Goal: Check status: Check status

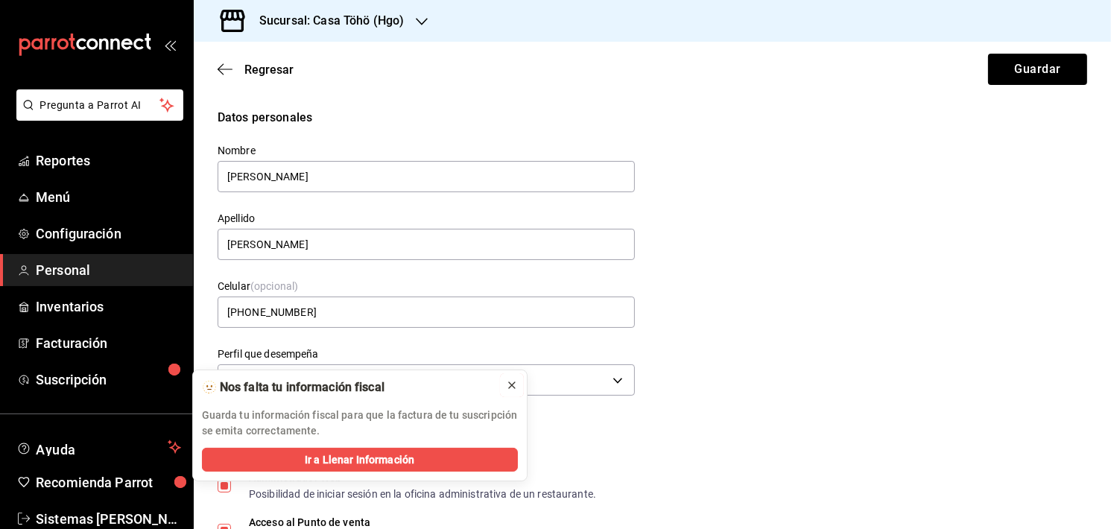
click at [515, 382] on icon at bounding box center [512, 385] width 12 height 12
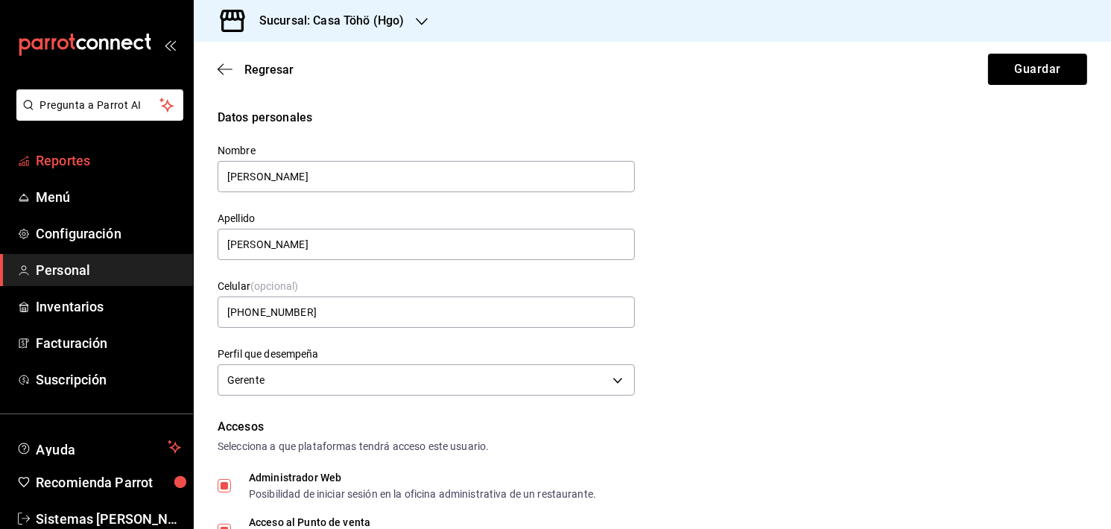
click at [63, 158] on span "Reportes" at bounding box center [108, 160] width 145 height 20
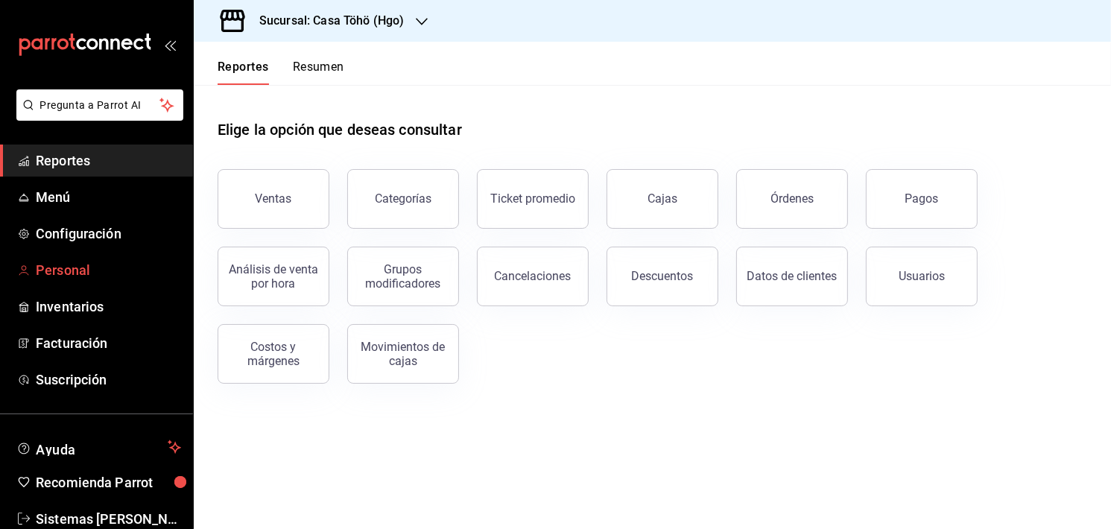
click at [100, 266] on span "Personal" at bounding box center [108, 270] width 145 height 20
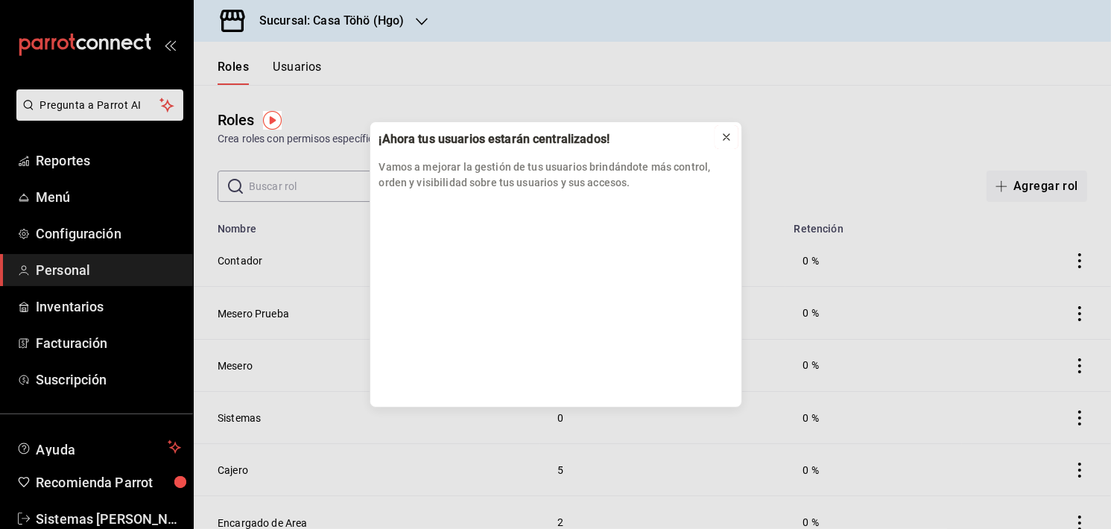
click at [723, 134] on icon at bounding box center [726, 137] width 6 height 6
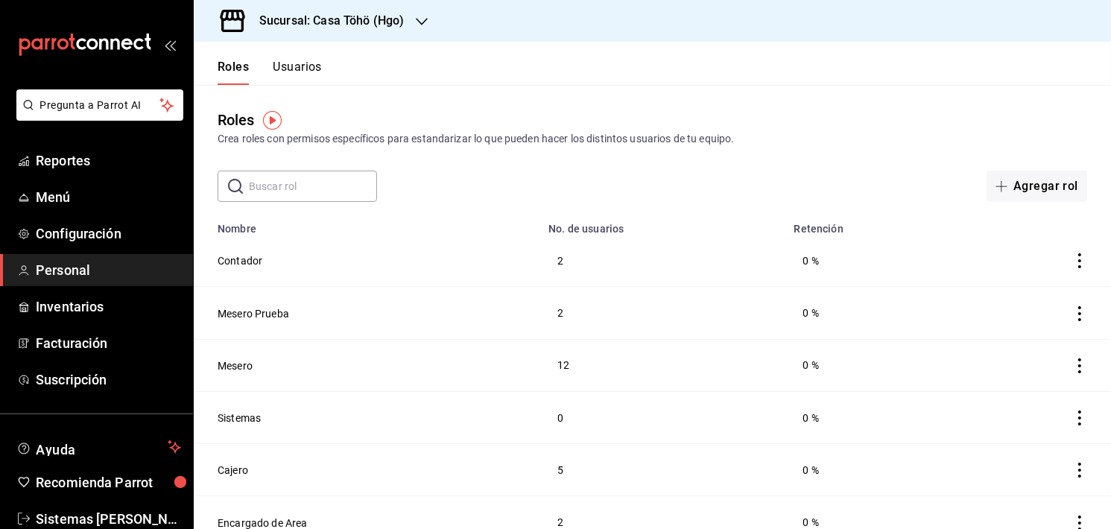
click at [363, 180] on input "text" at bounding box center [313, 186] width 128 height 30
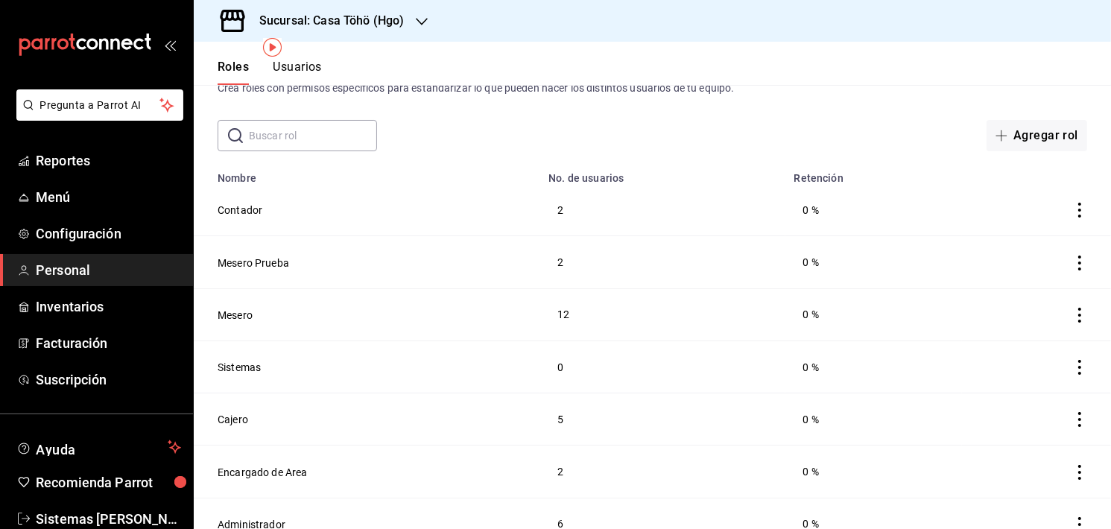
scroll to position [72, 0]
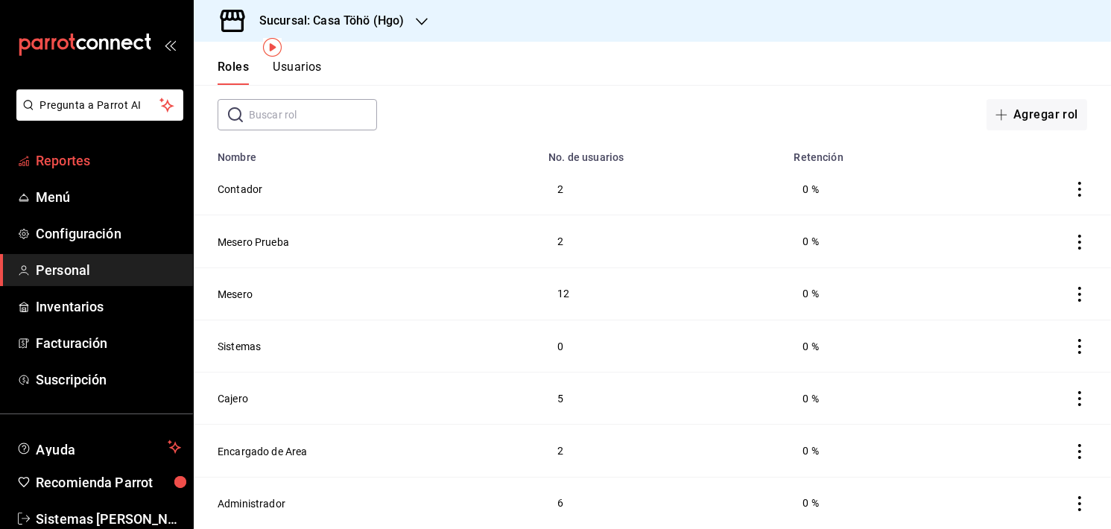
click at [72, 147] on link "Reportes" at bounding box center [96, 161] width 193 height 32
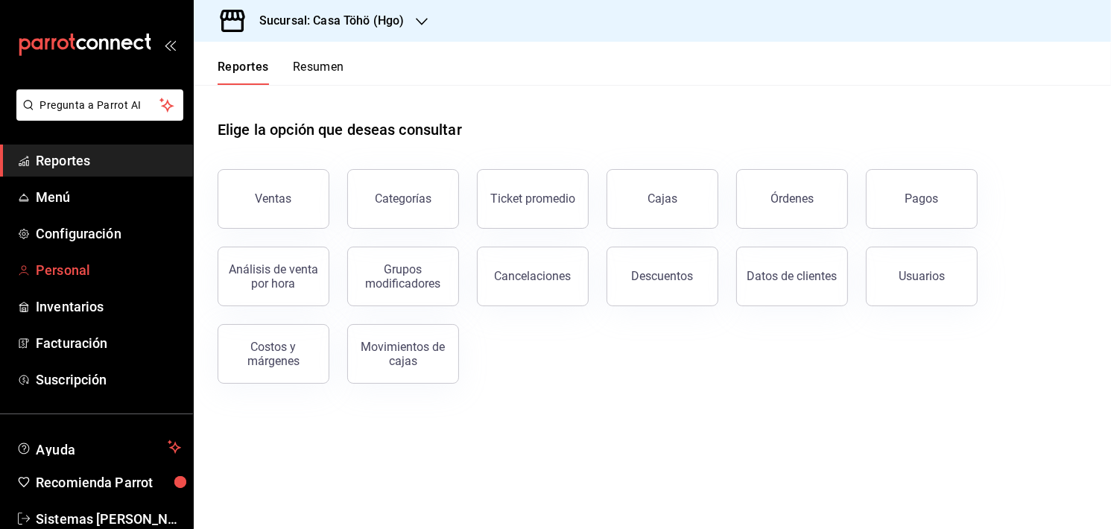
click at [37, 262] on span "Personal" at bounding box center [108, 270] width 145 height 20
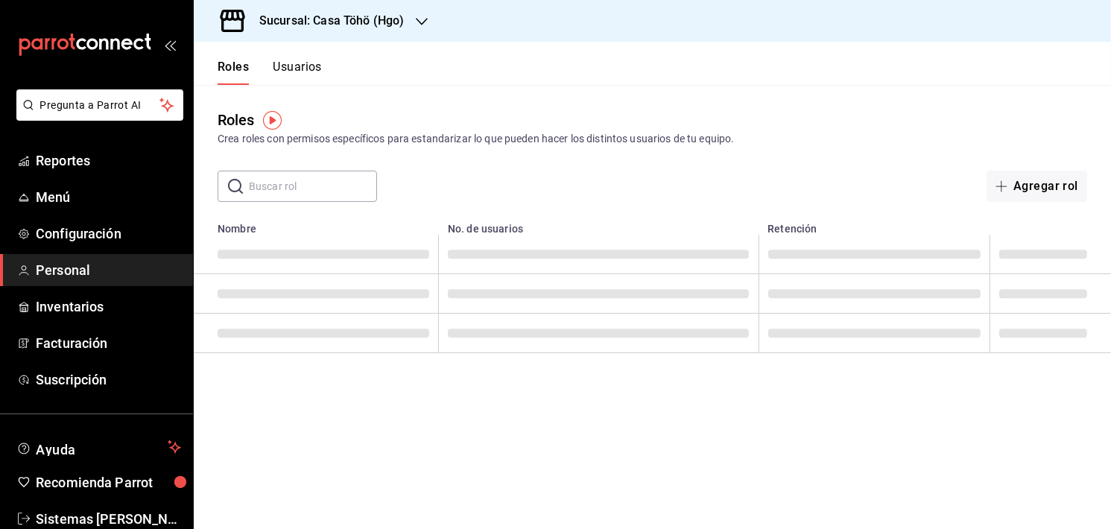
click at [304, 66] on button "Usuarios" at bounding box center [297, 72] width 49 height 25
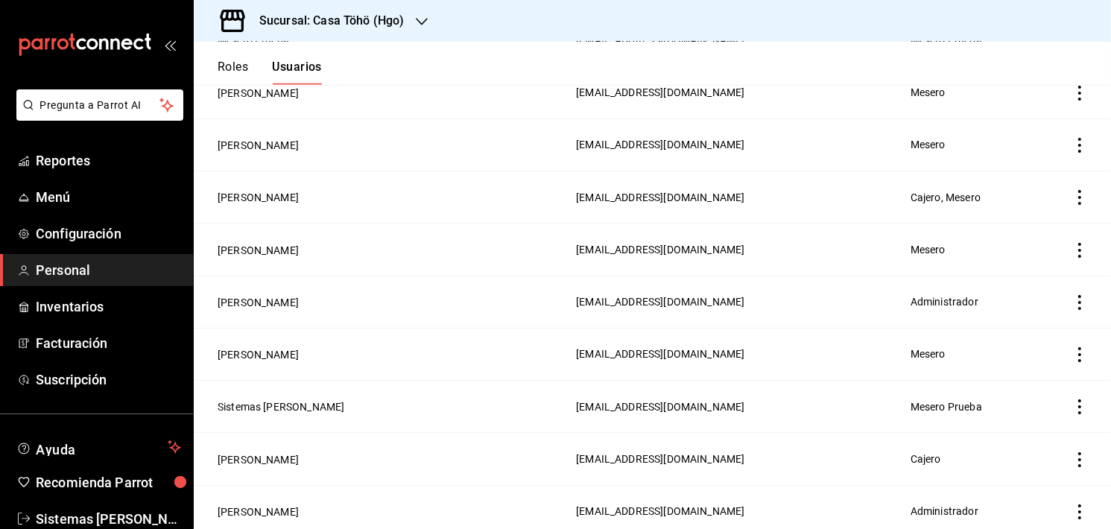
scroll to position [1172, 0]
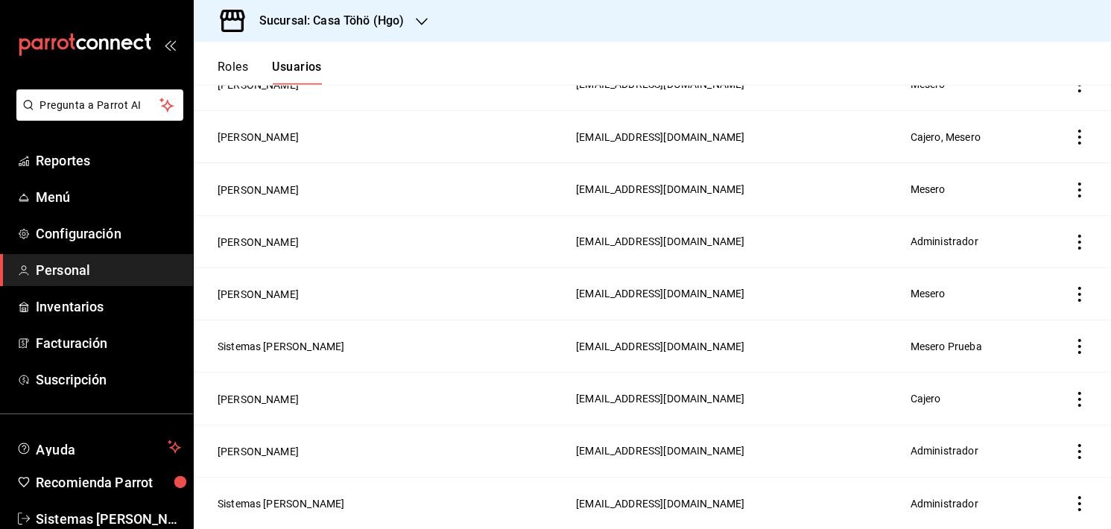
click at [1078, 451] on icon "actions" at bounding box center [1079, 451] width 3 height 15
click at [1015, 463] on span "Eliminar" at bounding box center [1001, 472] width 65 height 18
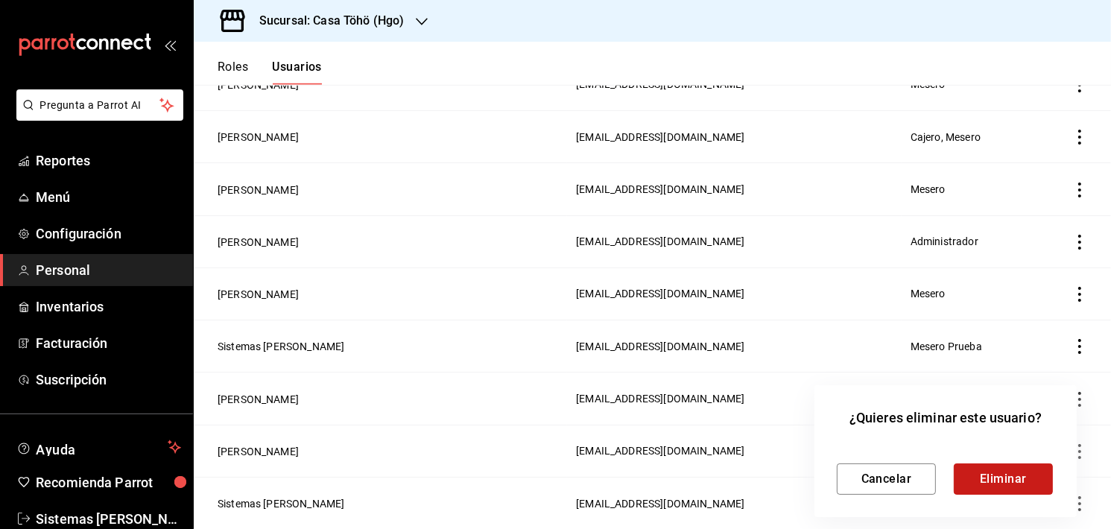
click at [1000, 475] on button "Eliminar" at bounding box center [1003, 478] width 99 height 31
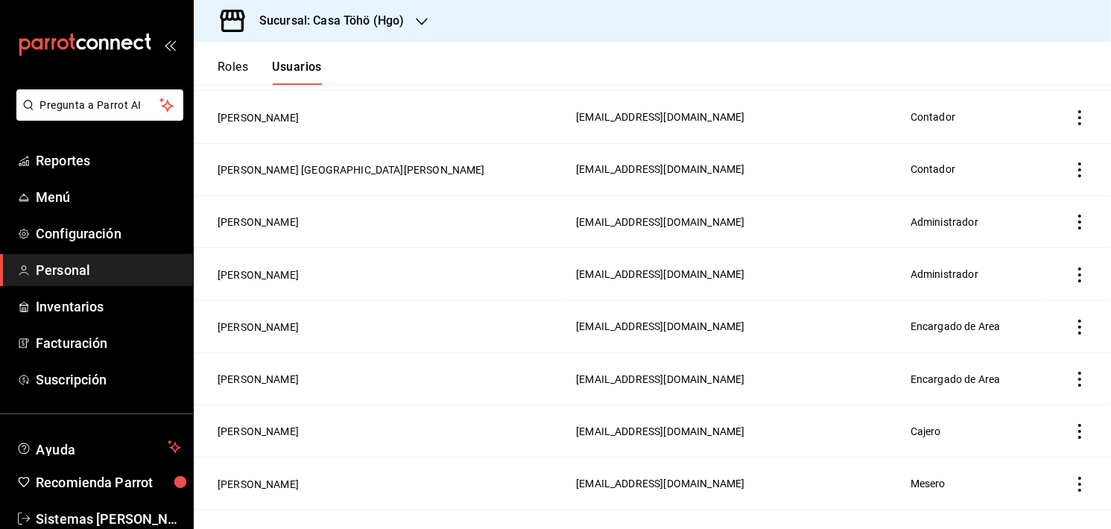
scroll to position [562, 0]
click at [452, 304] on td "[PERSON_NAME]" at bounding box center [380, 327] width 373 height 52
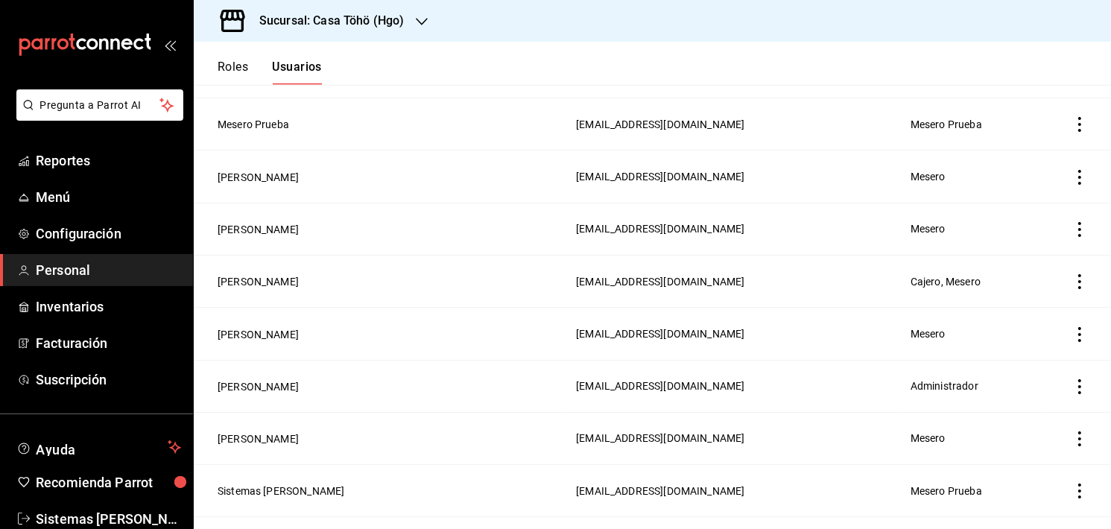
scroll to position [1120, 0]
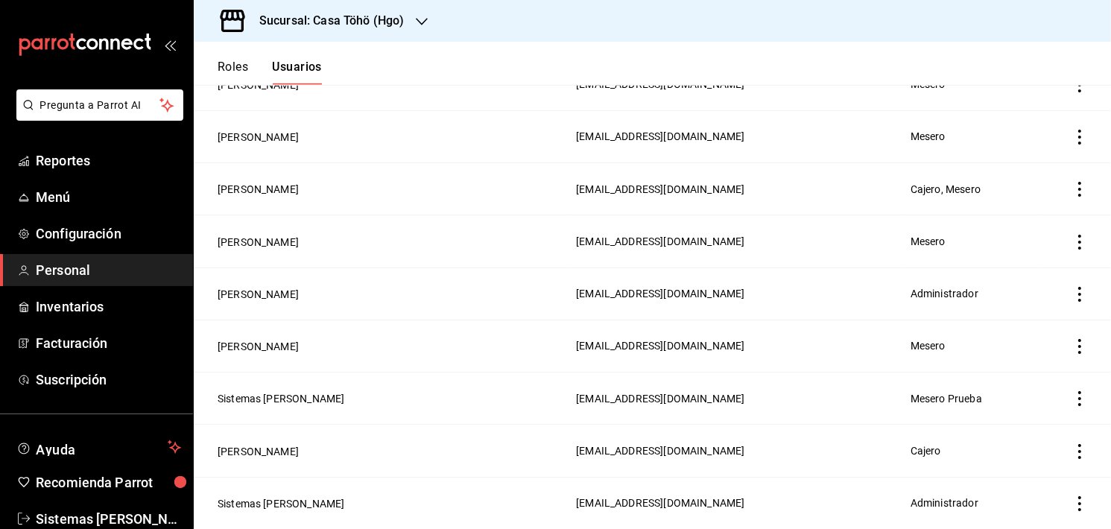
click at [520, 66] on header "Roles Usuarios" at bounding box center [652, 63] width 917 height 43
click at [448, 69] on header "Roles Usuarios" at bounding box center [652, 63] width 917 height 43
click at [26, 264] on icon "mailbox folders" at bounding box center [24, 270] width 12 height 12
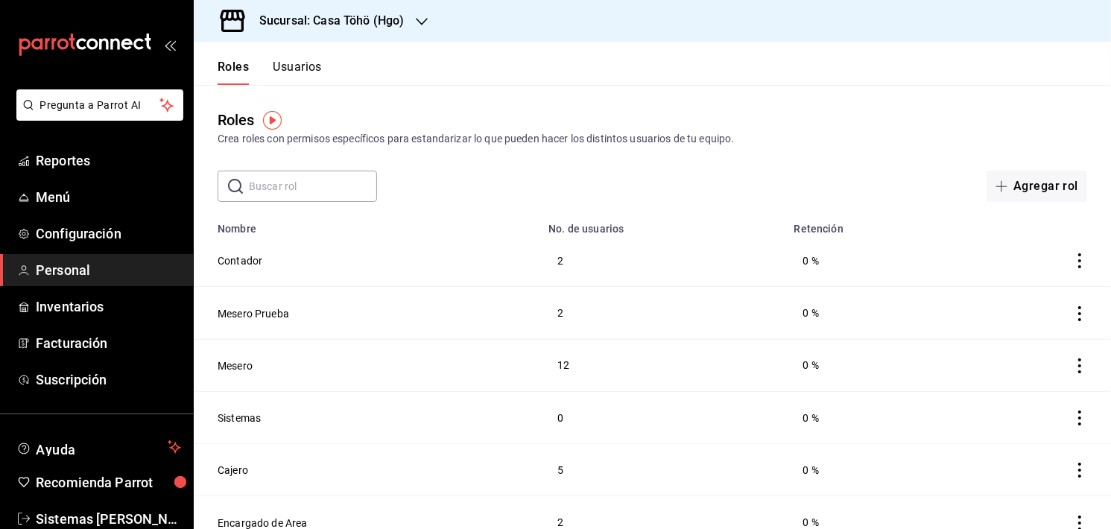
click at [316, 191] on input "text" at bounding box center [313, 186] width 128 height 30
click at [66, 162] on span "Reportes" at bounding box center [108, 160] width 145 height 20
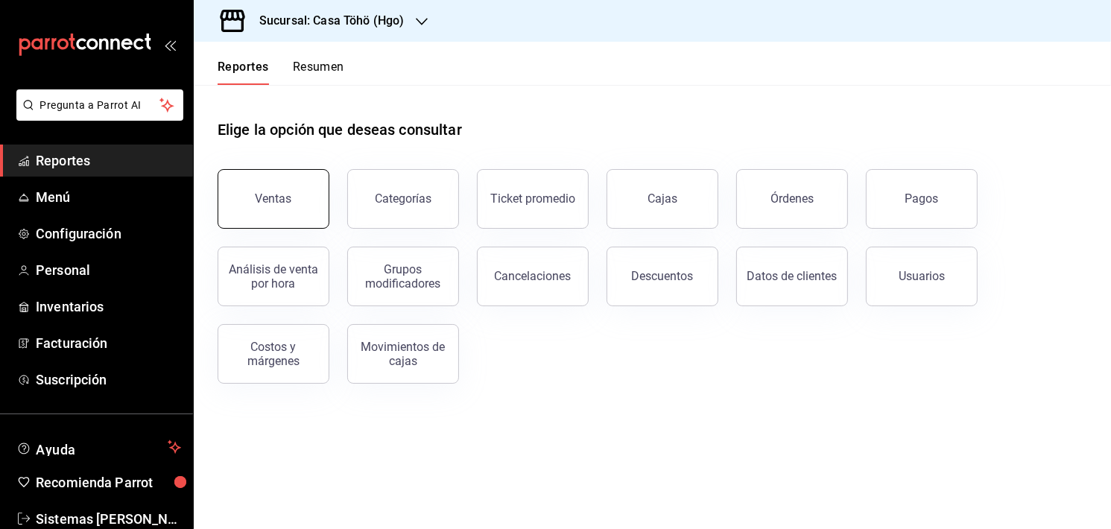
click at [299, 191] on button "Ventas" at bounding box center [274, 199] width 112 height 60
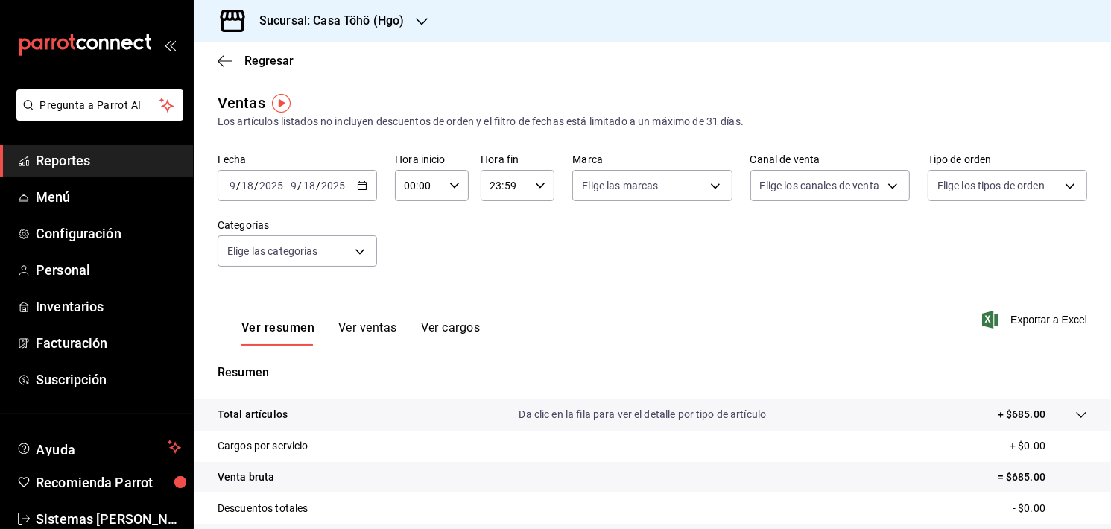
drag, startPoint x: 390, startPoint y: 174, endPoint x: 362, endPoint y: 191, distance: 32.1
click at [362, 191] on div "Fecha [DATE] [DATE] - [DATE] [DATE] Hora inicio 00:00 Hora inicio Hora fin 23:5…" at bounding box center [652, 218] width 869 height 131
click at [362, 191] on div "[DATE] [DATE] - [DATE] [DATE]" at bounding box center [297, 185] width 159 height 31
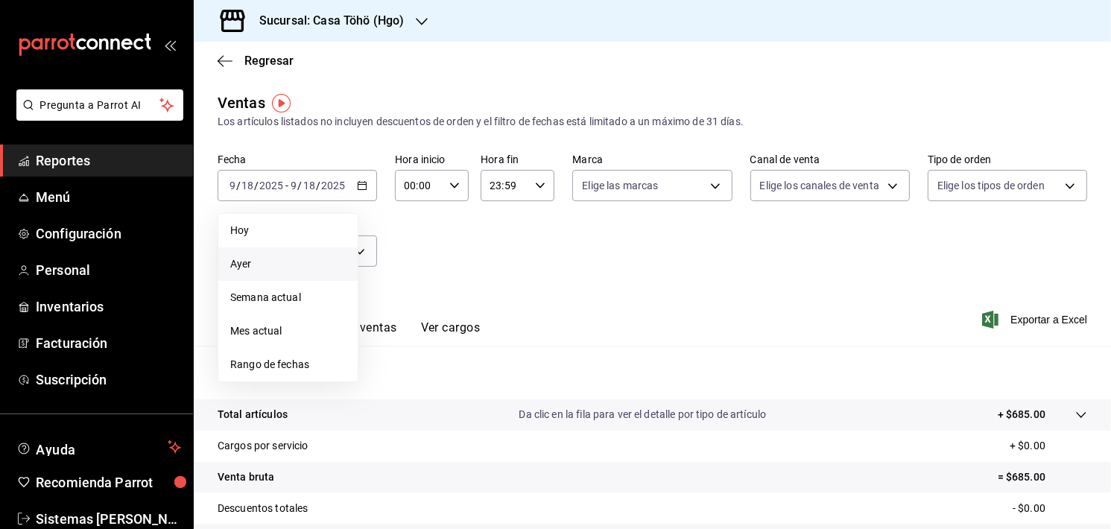
click at [264, 266] on span "Ayer" at bounding box center [287, 264] width 115 height 16
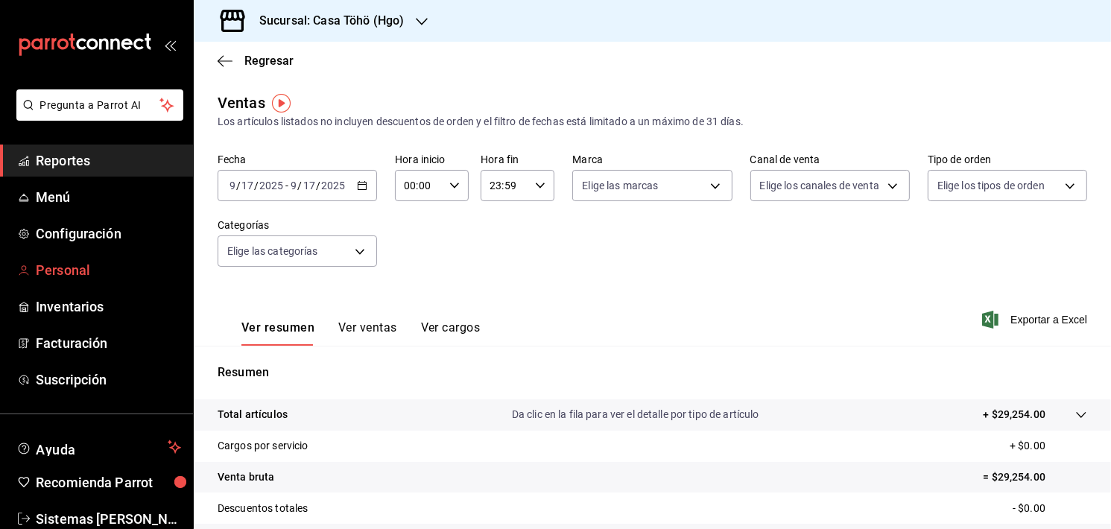
click at [44, 263] on span "Personal" at bounding box center [108, 270] width 145 height 20
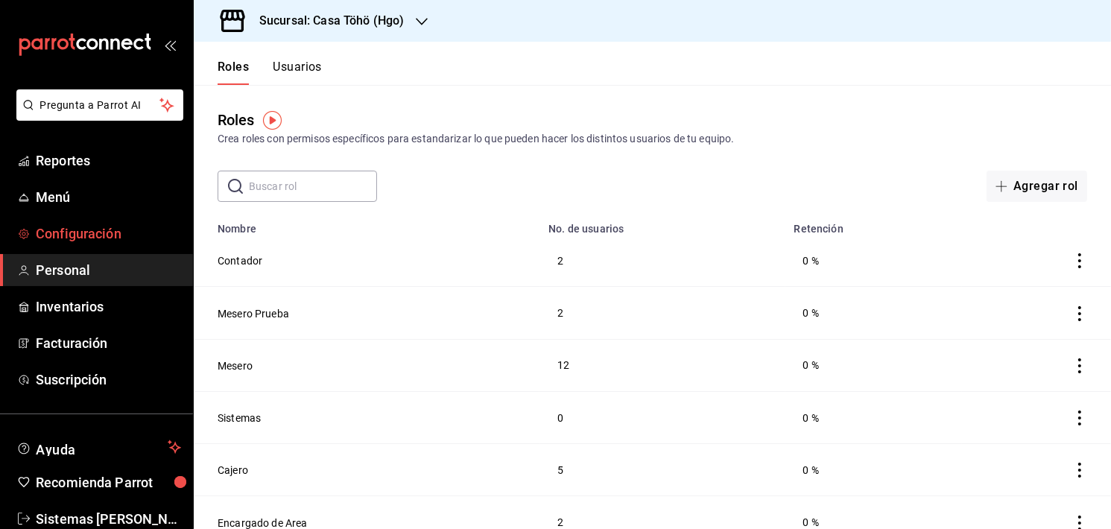
click at [56, 234] on span "Configuración" at bounding box center [108, 233] width 145 height 20
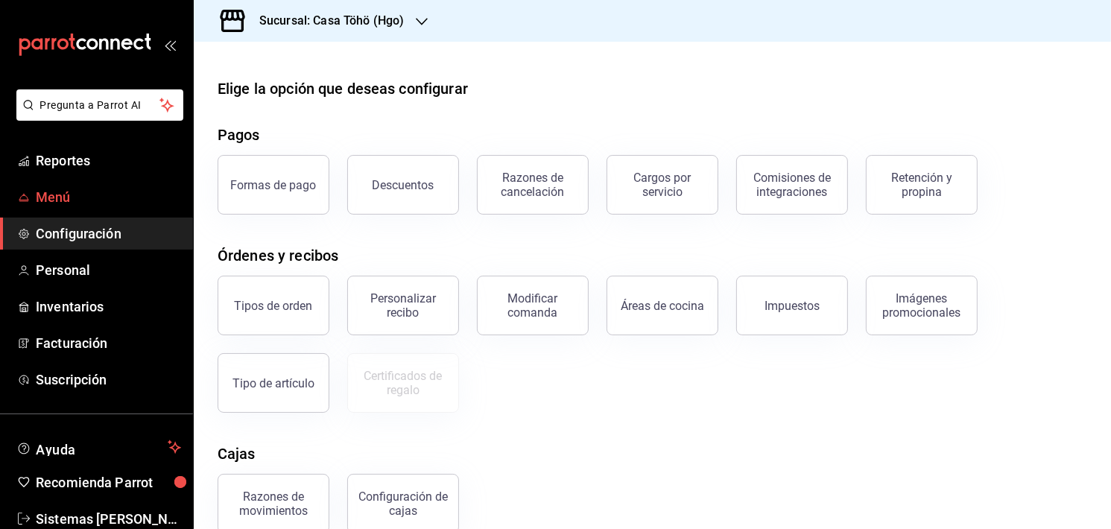
click at [63, 194] on span "Menú" at bounding box center [108, 197] width 145 height 20
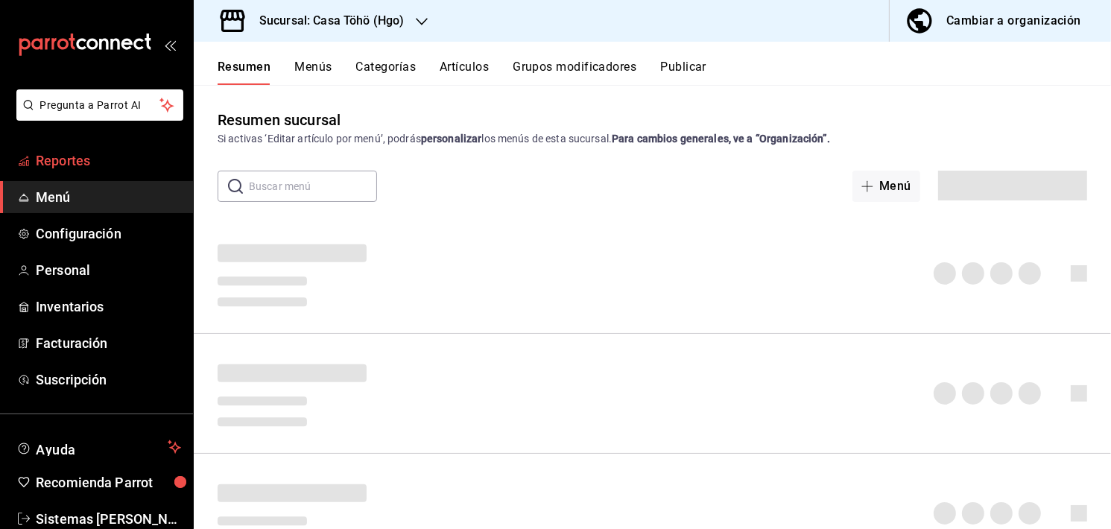
click at [68, 162] on span "Reportes" at bounding box center [108, 160] width 145 height 20
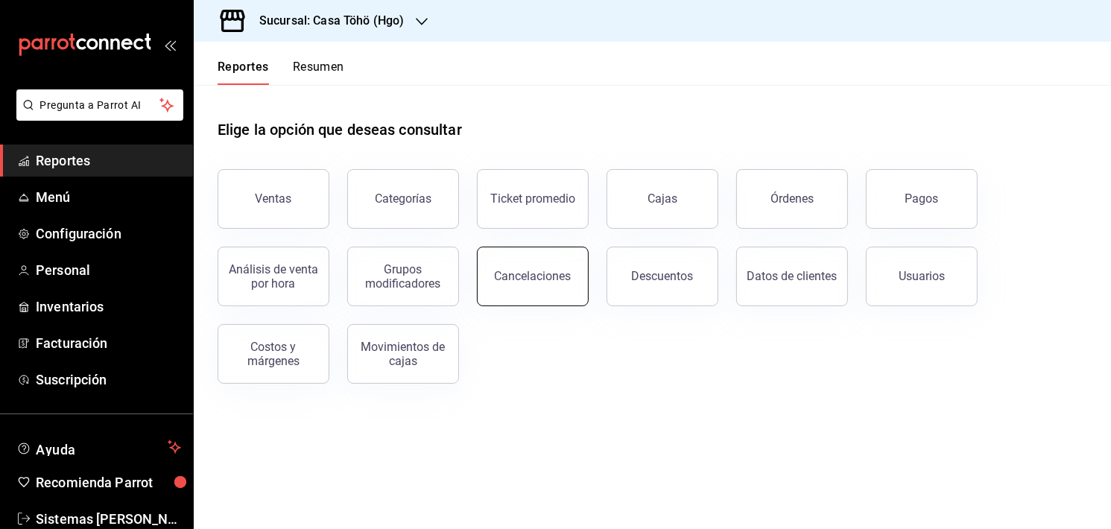
click at [571, 285] on button "Cancelaciones" at bounding box center [533, 277] width 112 height 60
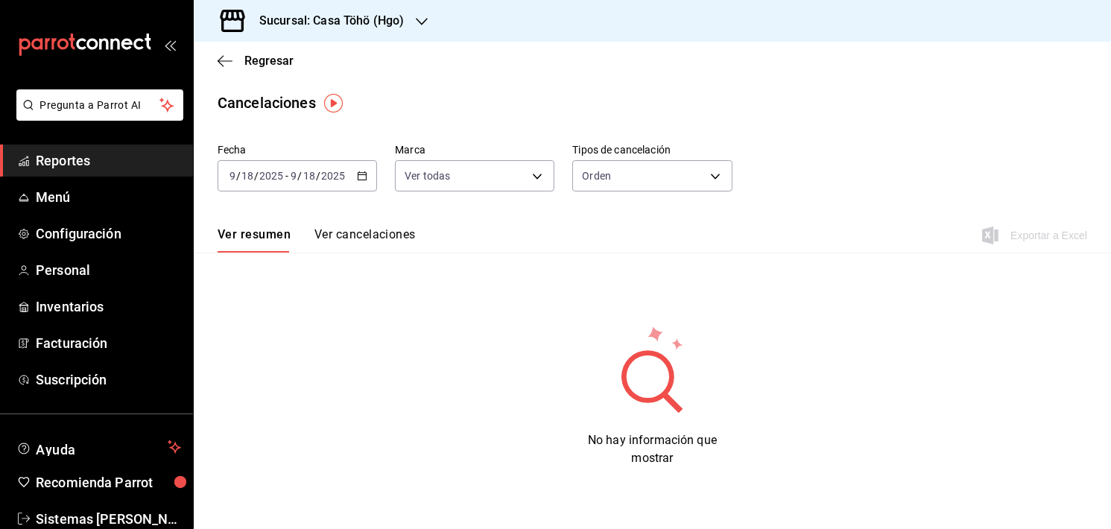
click at [369, 225] on div "Ver resumen Ver cancelaciones Exportar a Excel" at bounding box center [652, 230] width 917 height 43
click at [367, 229] on button "Ver cancelaciones" at bounding box center [364, 239] width 101 height 25
click at [362, 180] on icon "button" at bounding box center [362, 176] width 10 height 10
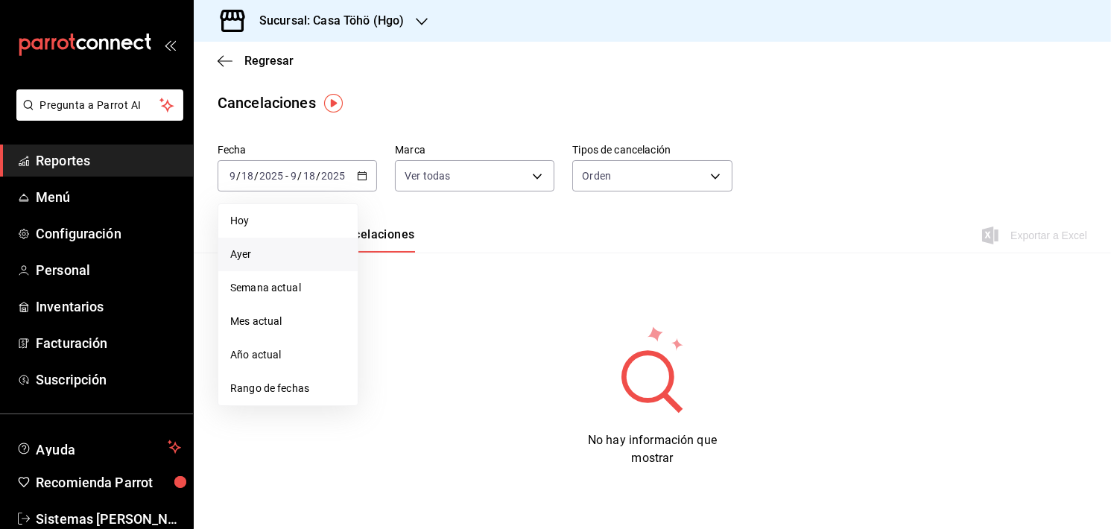
click at [324, 249] on span "Ayer" at bounding box center [287, 255] width 115 height 16
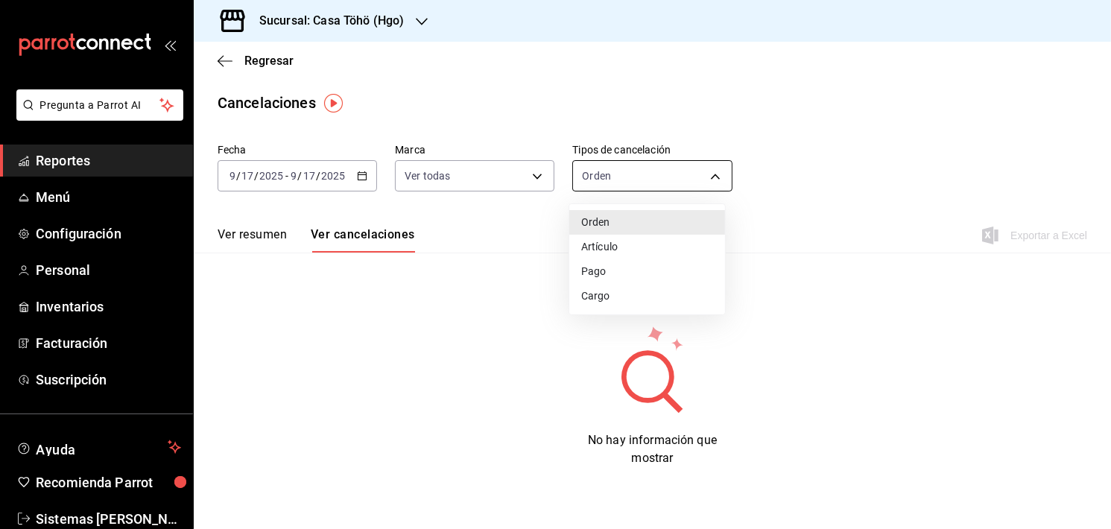
click at [626, 165] on body "Pregunta a Parrot AI Reportes Menú Configuración Personal Inventarios Facturaci…" at bounding box center [555, 264] width 1111 height 529
click at [609, 251] on li "Artículo" at bounding box center [647, 247] width 156 height 25
type input "ORDER_ITEM"
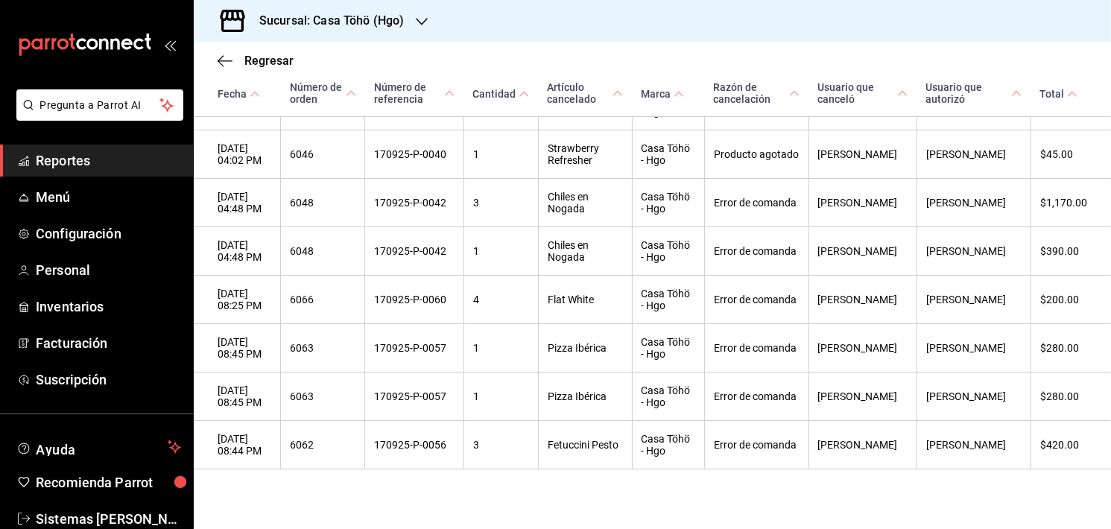
scroll to position [355, 0]
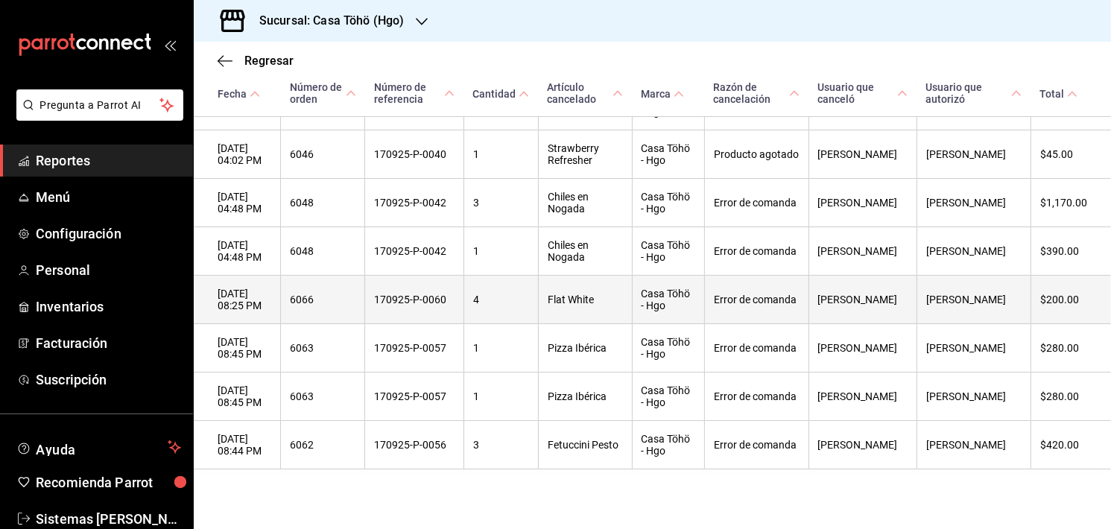
click at [260, 301] on th "[DATE] 08:25 PM" at bounding box center [237, 300] width 87 height 48
click at [538, 297] on th "4" at bounding box center [500, 300] width 74 height 48
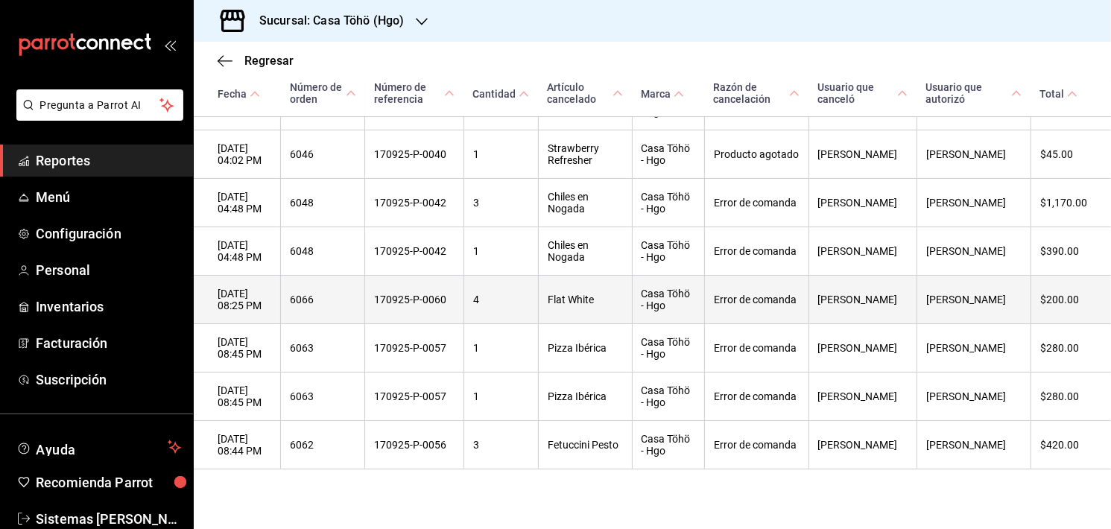
click at [384, 293] on th "170925-P-0060" at bounding box center [414, 300] width 99 height 48
click at [331, 299] on th "6066" at bounding box center [323, 300] width 84 height 48
click at [320, 299] on th "6066" at bounding box center [323, 300] width 84 height 48
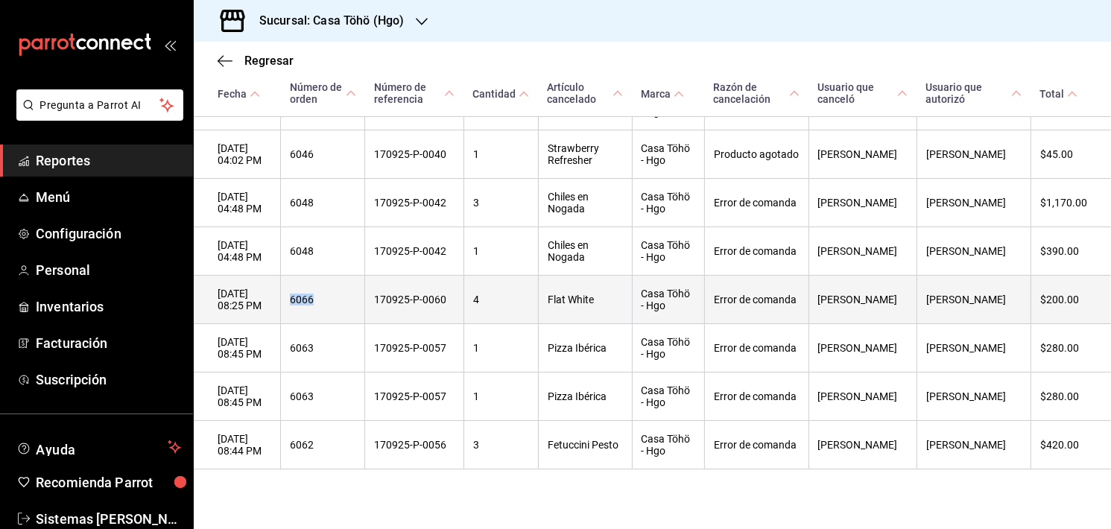
click at [320, 299] on th "6066" at bounding box center [323, 300] width 84 height 48
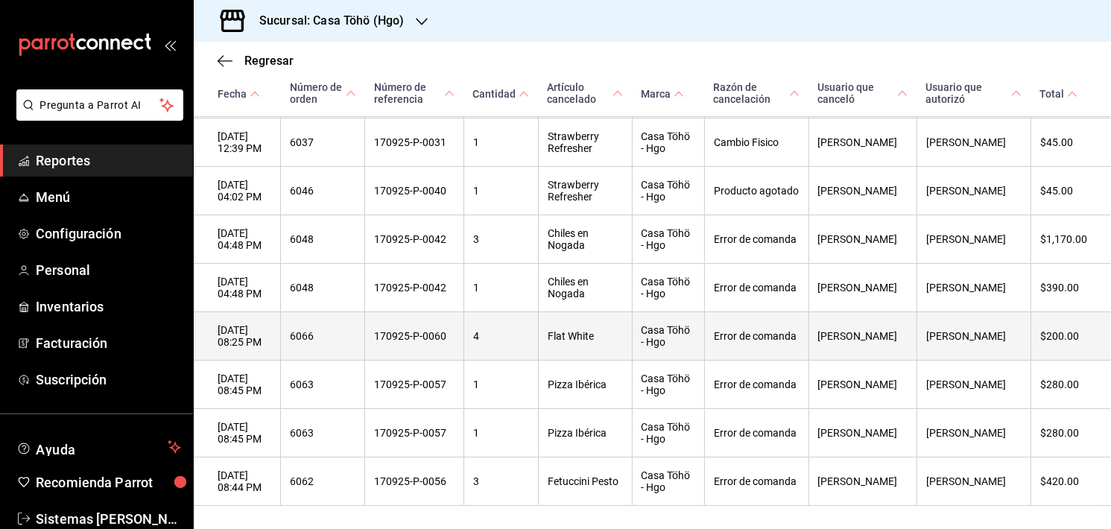
click at [424, 337] on th "170925-P-0060" at bounding box center [414, 336] width 99 height 48
click at [419, 340] on th "170925-P-0060" at bounding box center [414, 336] width 99 height 48
drag, startPoint x: 466, startPoint y: 344, endPoint x: 378, endPoint y: 343, distance: 87.9
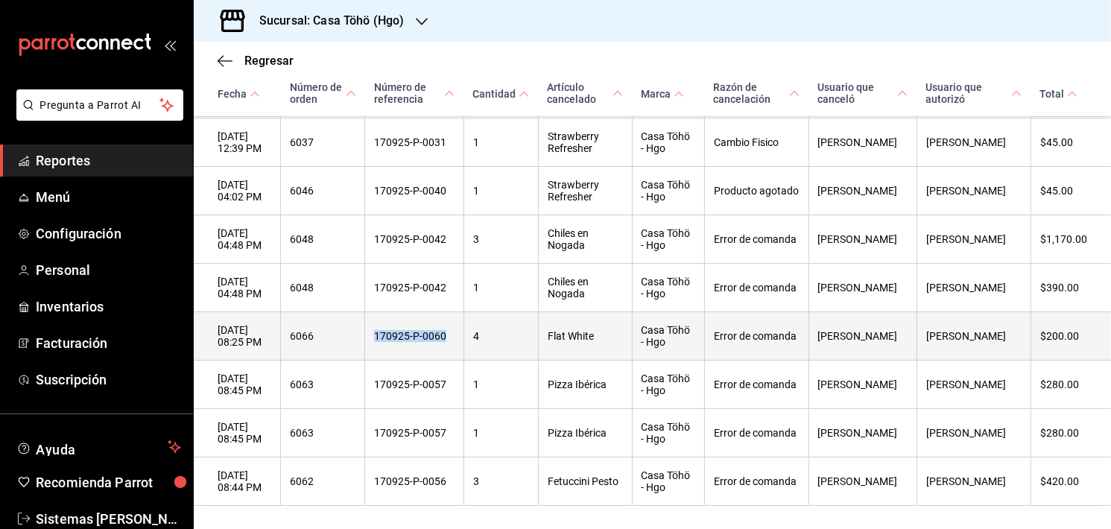
click at [378, 343] on tr "[DATE] 08:25 PM 6066 170925-P-0060 4 Flat [PERSON_NAME] Casa Töhö - Hgo Error d…" at bounding box center [652, 336] width 917 height 48
copy tr "170925-P-0060"
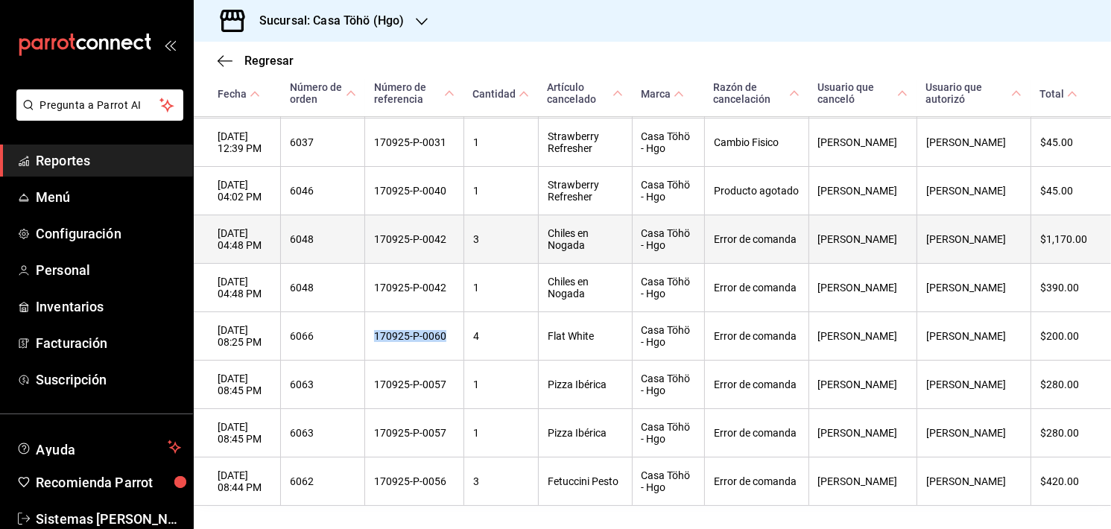
scroll to position [0, 0]
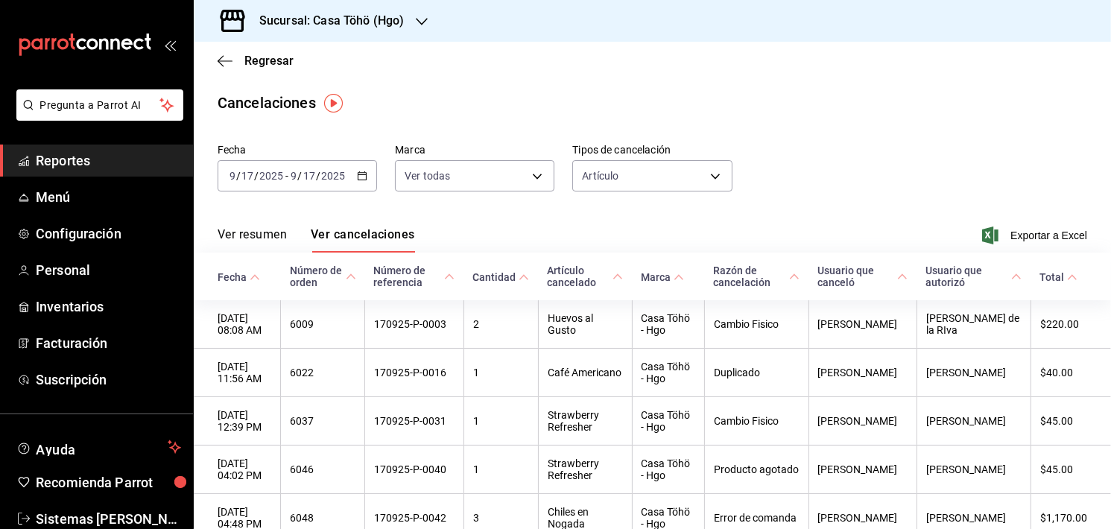
click at [220, 48] on div "Regresar" at bounding box center [652, 61] width 917 height 38
click at [219, 57] on icon "button" at bounding box center [225, 60] width 15 height 13
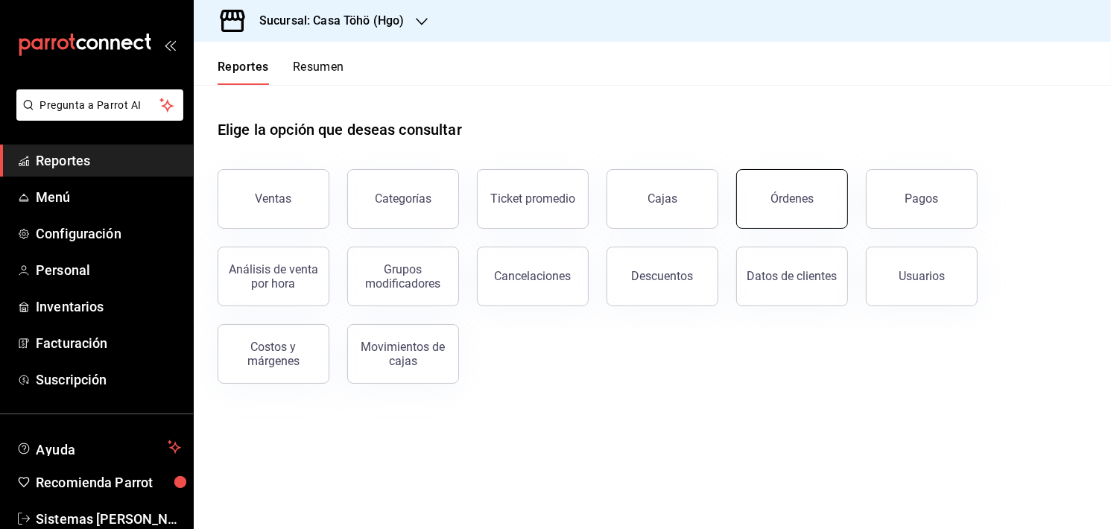
click at [800, 209] on button "Órdenes" at bounding box center [792, 199] width 112 height 60
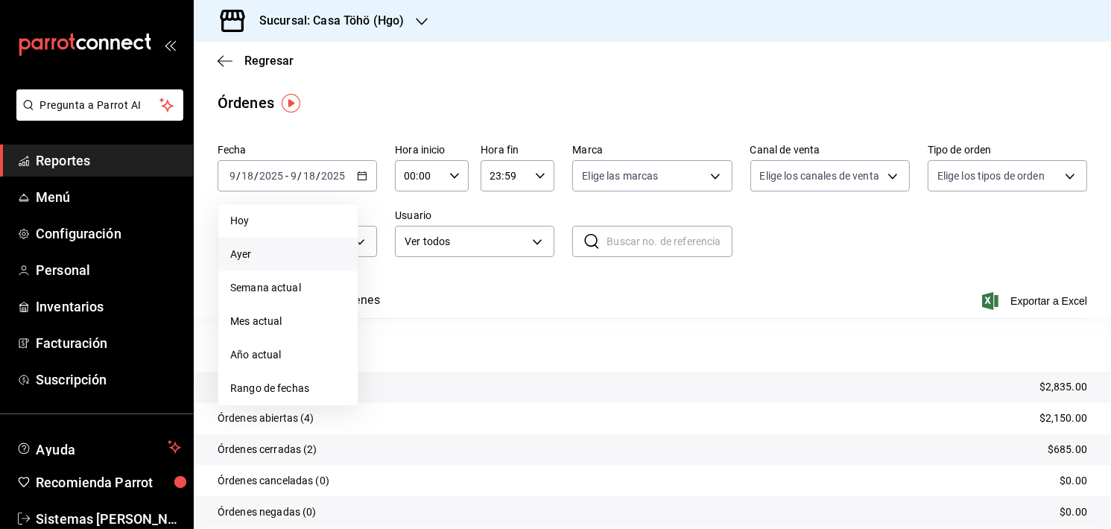
click at [296, 264] on li "Ayer" at bounding box center [287, 255] width 139 height 34
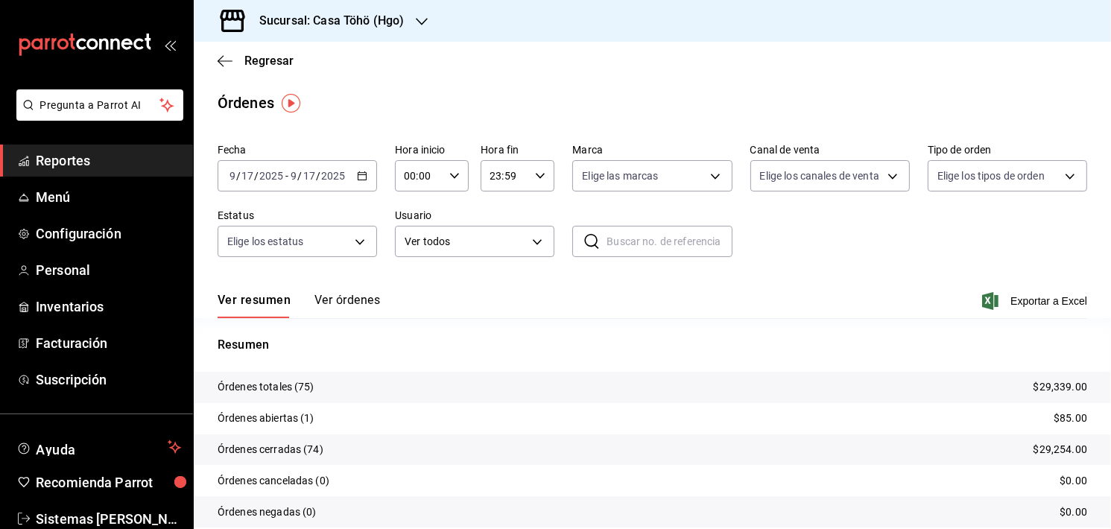
click at [614, 234] on input "text" at bounding box center [668, 241] width 125 height 30
paste input "170925-P-0060"
type input "170925-P-0060"
click at [378, 314] on button "Ver órdenes" at bounding box center [347, 305] width 66 height 25
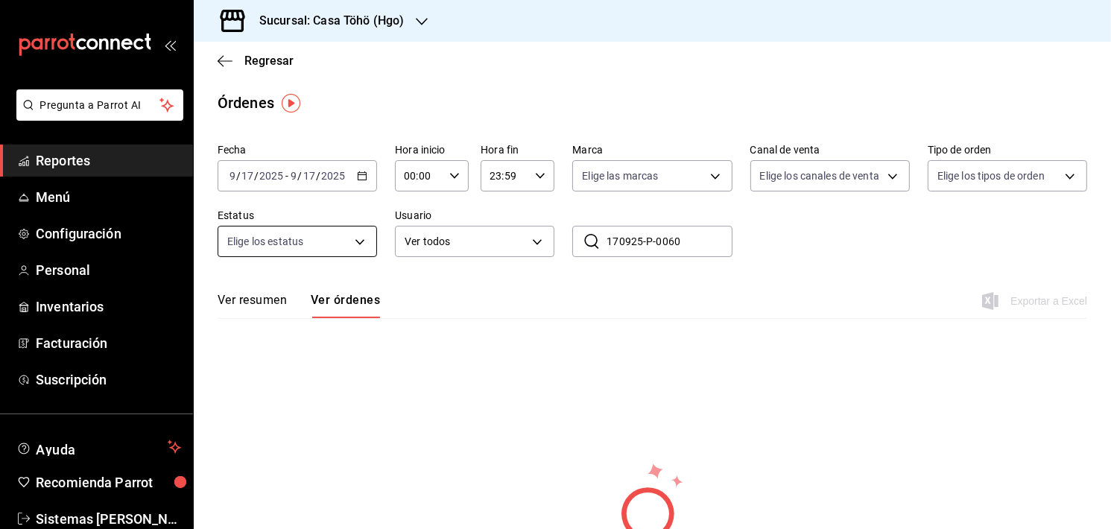
click at [373, 236] on div "Fecha [DATE] [DATE] - [DATE] [DATE] Hora inicio 00:00 Hora inicio Hora fin 23:5…" at bounding box center [652, 206] width 869 height 137
click at [373, 236] on body "Pregunta a Parrot AI Reportes Menú Configuración Personal Inventarios Facturaci…" at bounding box center [555, 264] width 1111 height 529
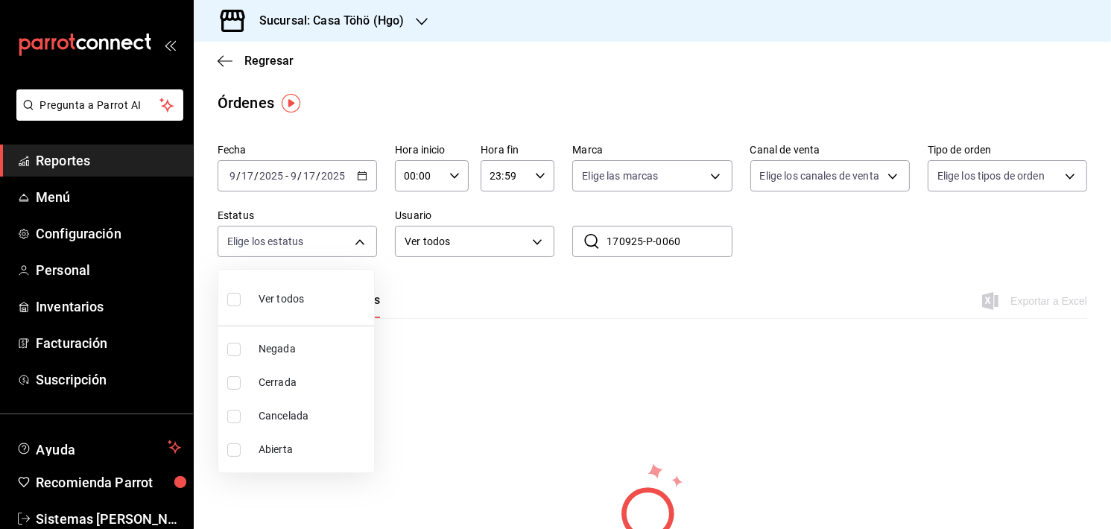
click at [282, 402] on li "Cancelada" at bounding box center [296, 416] width 156 height 34
type input "CANCELED"
checkbox input "true"
click at [455, 340] on div at bounding box center [555, 264] width 1111 height 529
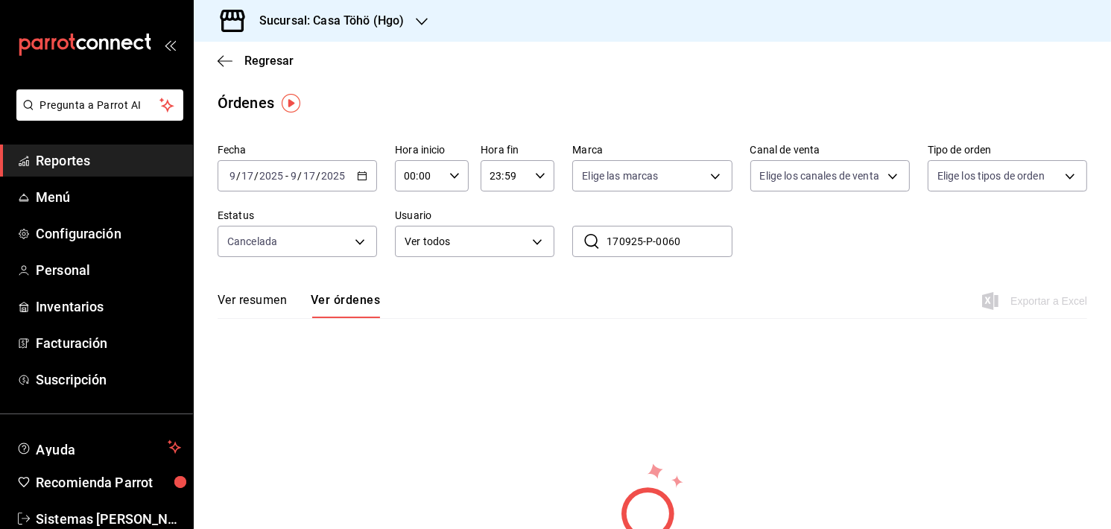
click at [256, 302] on button "Ver resumen" at bounding box center [252, 305] width 69 height 25
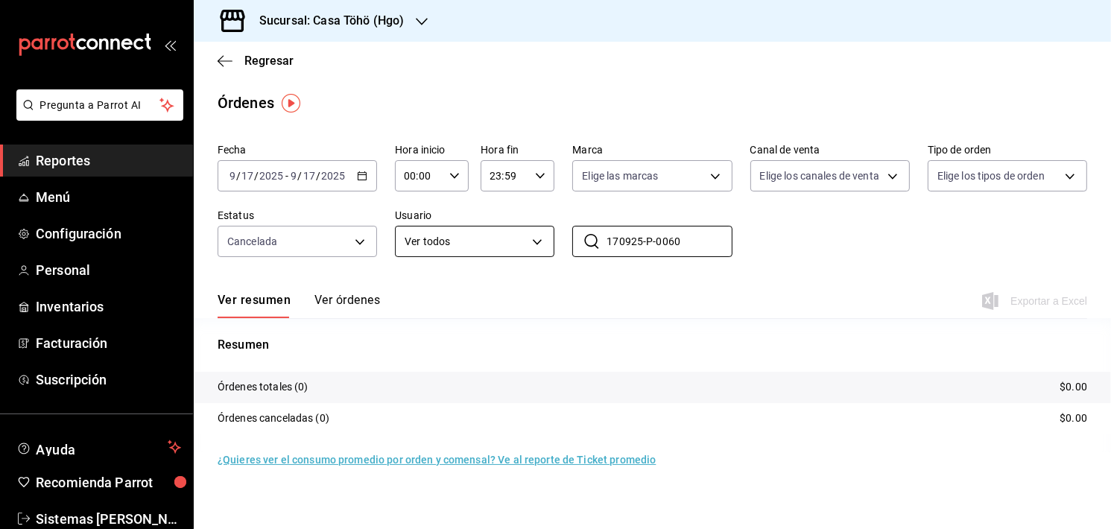
drag, startPoint x: 674, startPoint y: 241, endPoint x: 524, endPoint y: 229, distance: 150.3
click at [524, 229] on div "Fecha [DATE] [DATE] - [DATE] [DATE] Hora inicio 00:00 Hora inicio Hora fin 23:5…" at bounding box center [652, 206] width 869 height 137
click at [627, 230] on input "170925-P-0060" at bounding box center [668, 241] width 125 height 30
type input "-P-0060"
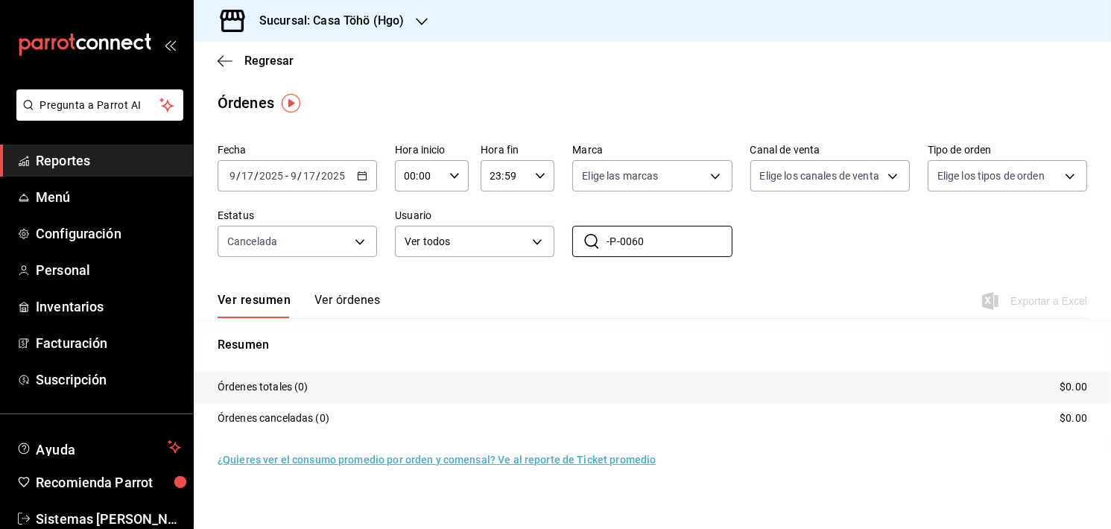
click at [647, 224] on div "Fecha [DATE] [DATE] - [DATE] [DATE] Hora inicio 00:00 Hora inicio Hora fin 23:5…" at bounding box center [652, 206] width 869 height 137
